Goal: Communication & Community: Answer question/provide support

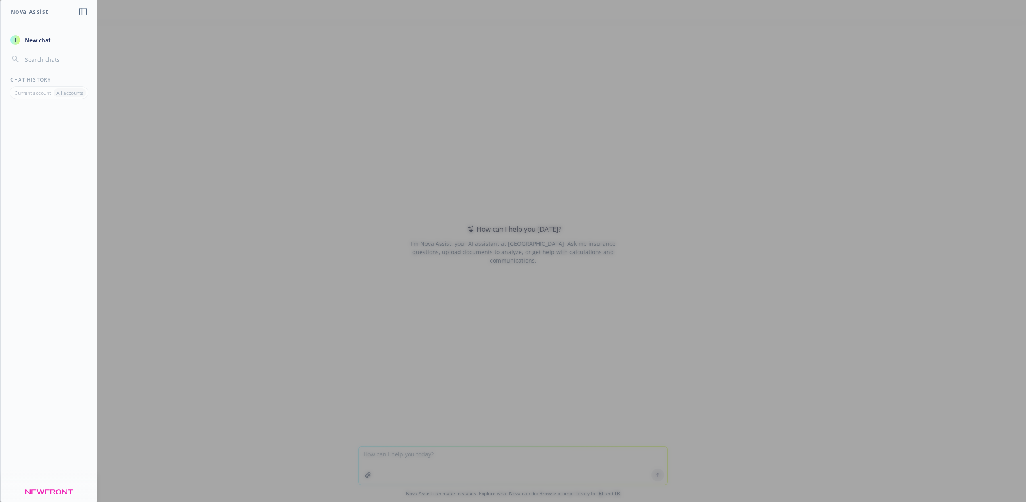
click at [389, 446] on div at bounding box center [512, 250] width 1025 height 501
drag, startPoint x: 397, startPoint y: 457, endPoint x: 395, endPoint y: 452, distance: 5.1
click at [397, 457] on div at bounding box center [512, 250] width 1025 height 501
click at [395, 457] on div at bounding box center [512, 250] width 1025 height 501
click at [392, 453] on div at bounding box center [512, 250] width 1025 height 501
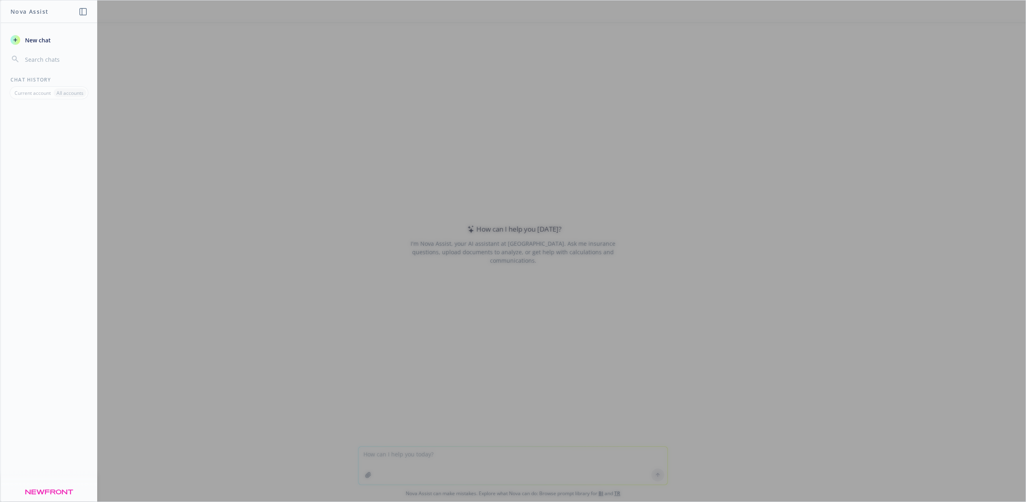
click at [42, 37] on span "New chat" at bounding box center [36, 40] width 27 height 8
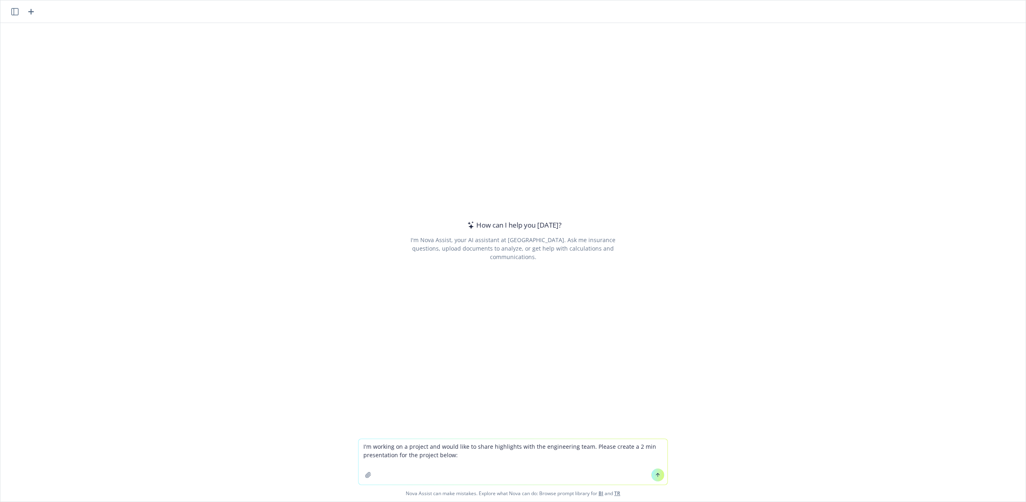
type textarea "L'i dolorsi am c adipisc eli seddo eius te incid utlaboreet dolo mag aliquaenim…"
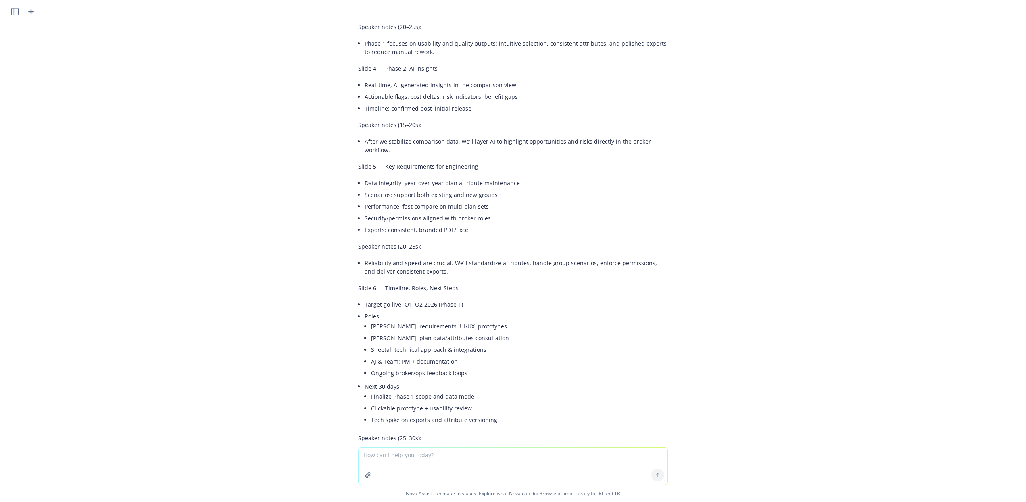
scroll to position [854, 0]
click at [403, 464] on textarea at bounding box center [513, 465] width 309 height 37
type textarea "I only need verbal presentation. No slides"
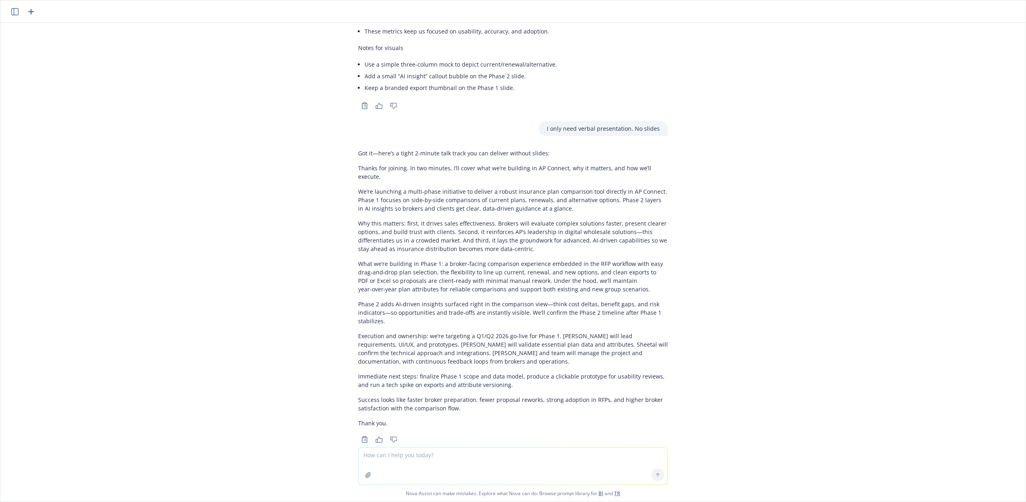
scroll to position [1385, 0]
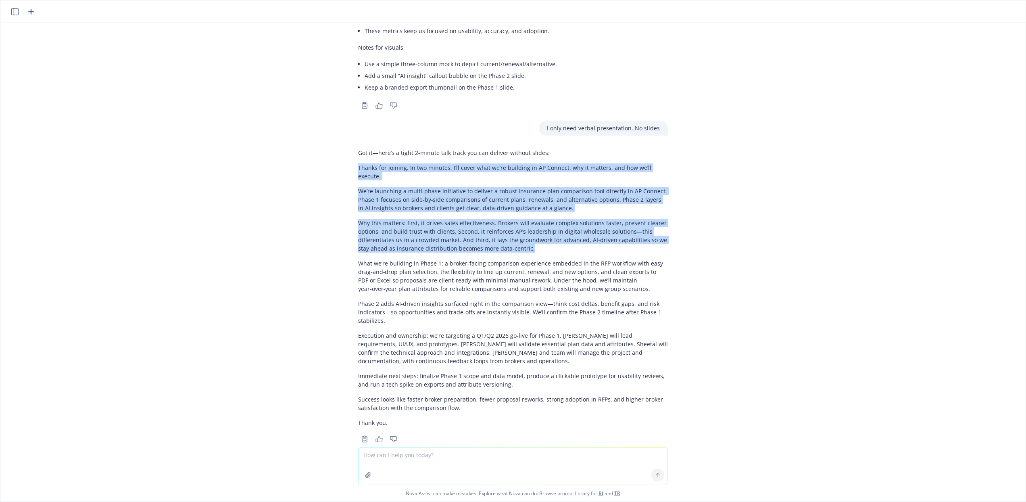
drag, startPoint x: 353, startPoint y: 160, endPoint x: 568, endPoint y: 233, distance: 227.2
click at [568, 233] on div "Got it—here’s a tight 2‑minute talk track you can deliver without slides: Thank…" at bounding box center [513, 287] width 310 height 285
copy div "Thanks for joining. In two minutes, I’ll cover what we’re building in AP Connec…"
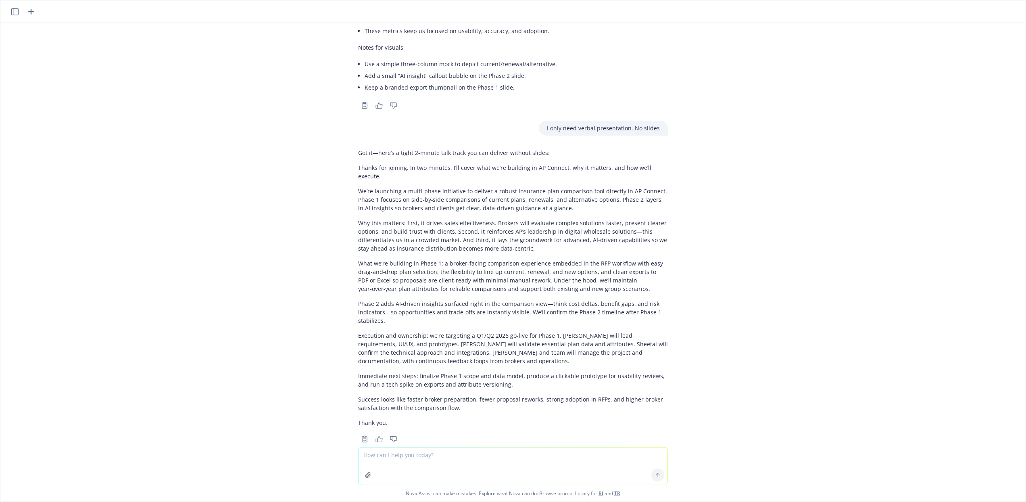
click at [413, 463] on textarea at bounding box center [513, 465] width 309 height 37
paste textarea "Thanks for joining. In two minutes, I’ll cover what we’re building in AP Connec…"
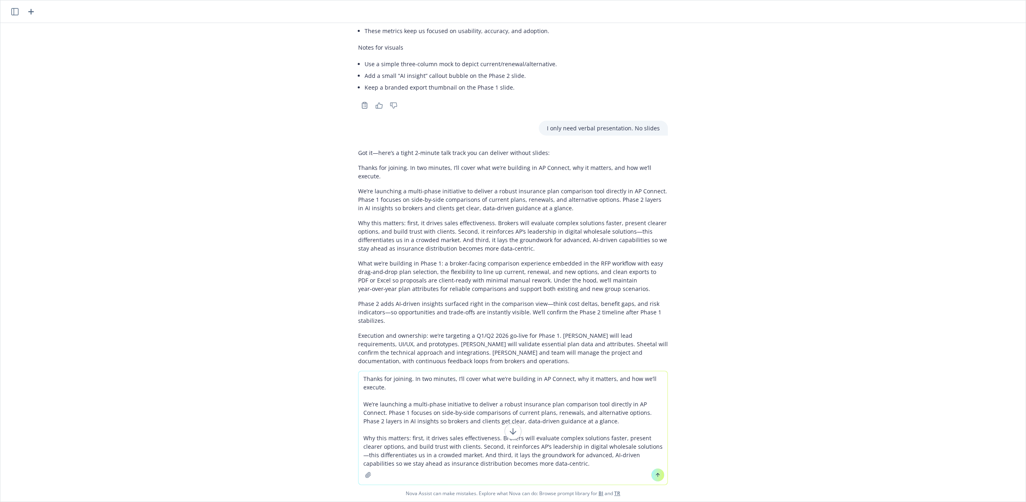
type textarea "Thanks for joining. In two minutes, I’ll cover what we’re building in AP Connec…"
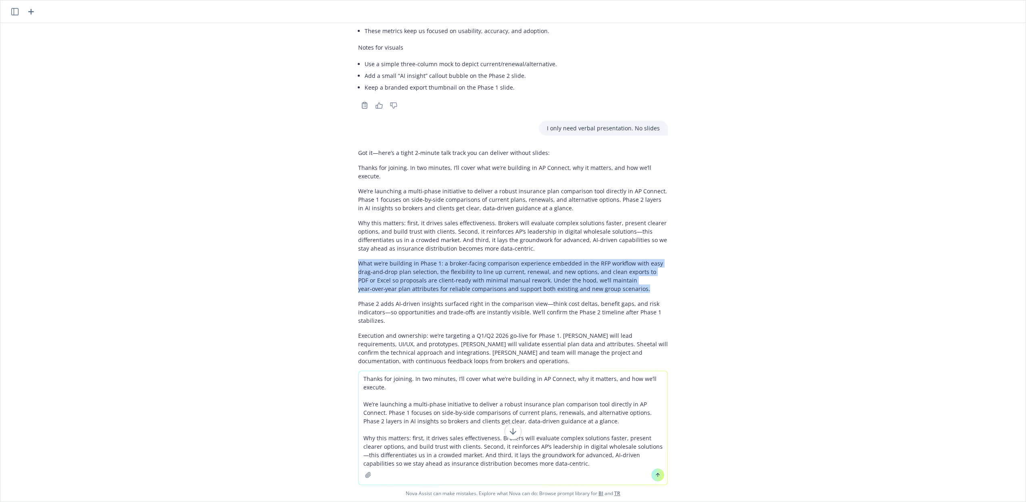
drag, startPoint x: 352, startPoint y: 245, endPoint x: 606, endPoint y: 272, distance: 255.5
click at [606, 272] on p "What we’re building in Phase 1: a broker‑facing comparison experience embedded …" at bounding box center [513, 276] width 310 height 34
copy p "What we’re building in Phase 1: a broker‑facing comparison experience embedded …"
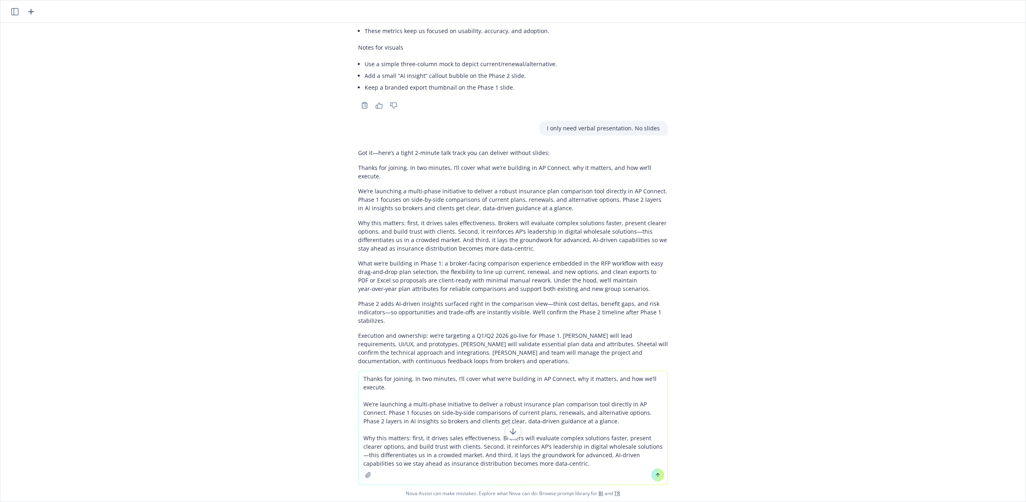
click at [566, 471] on textarea "Thanks for joining. In two minutes, I’ll cover what we’re building in AP Connec…" at bounding box center [513, 427] width 309 height 113
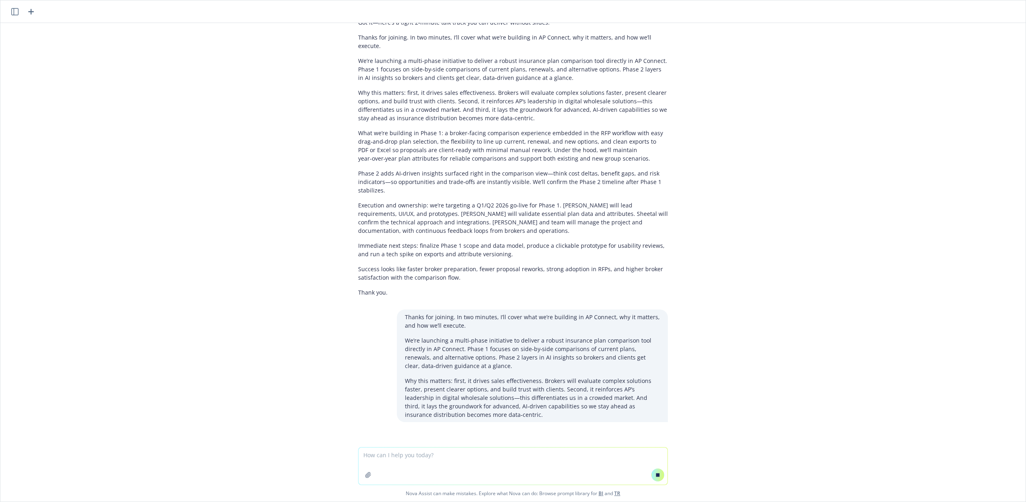
paste textarea "What we’re building in Phase 1: a broker‑facing comparison experience embedded …"
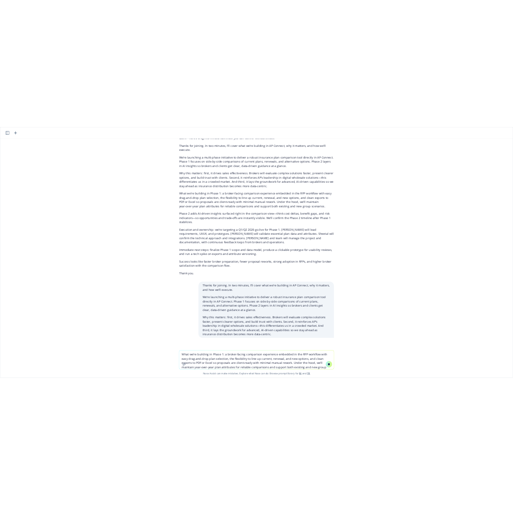
scroll to position [1505, 0]
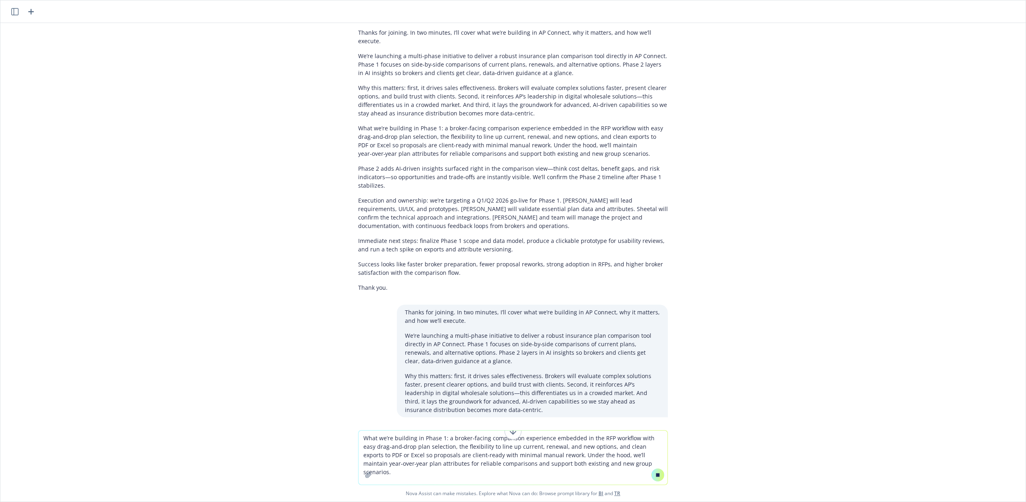
type textarea "What we’re building in Phase 1: a broker‑facing comparison experience embedded …"
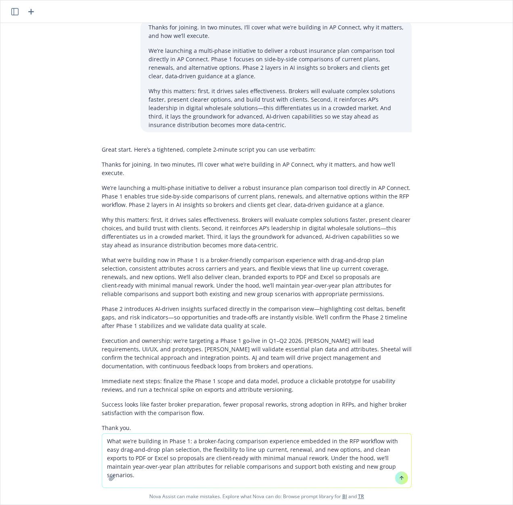
scroll to position [1830, 0]
